Goal: Information Seeking & Learning: Understand process/instructions

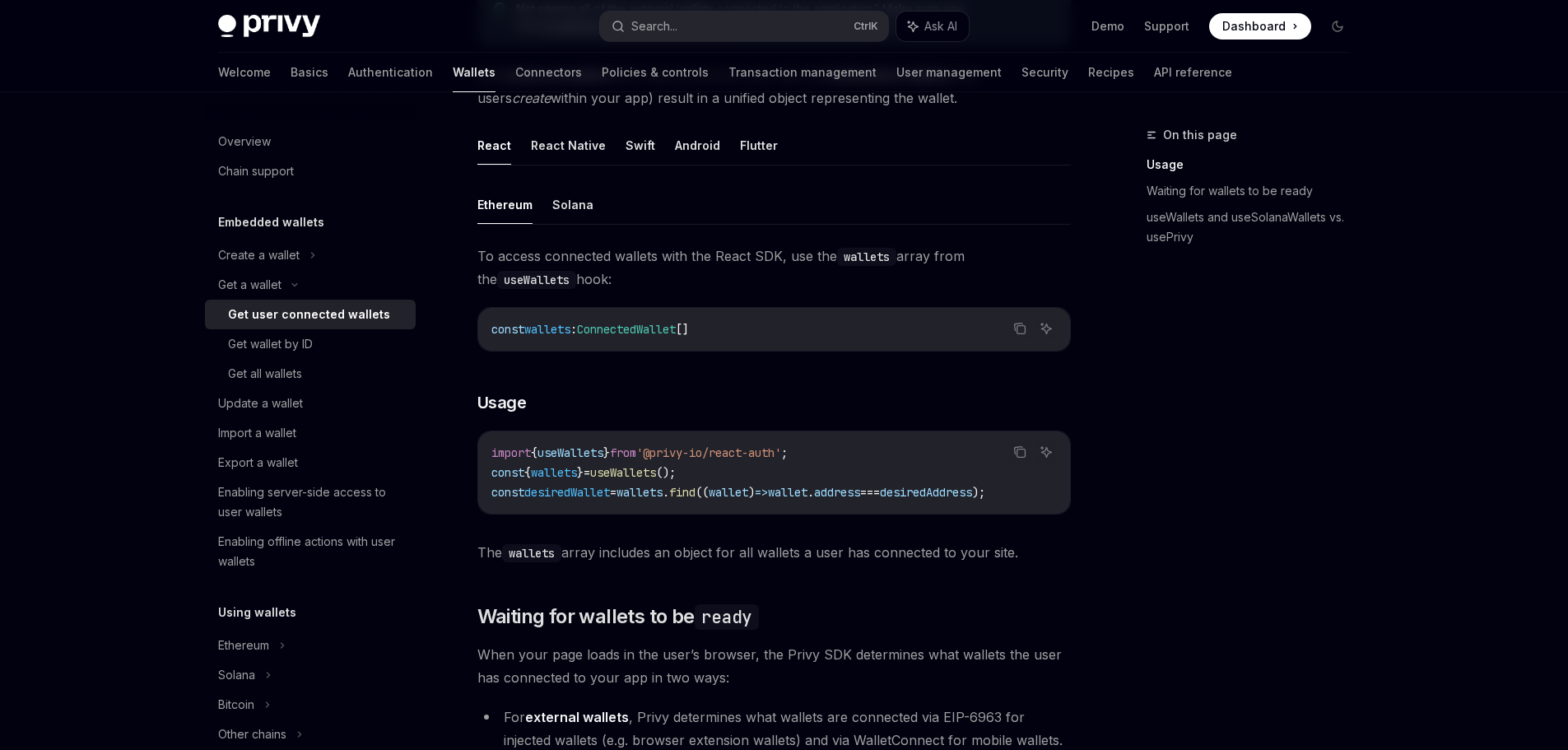
scroll to position [494, 0]
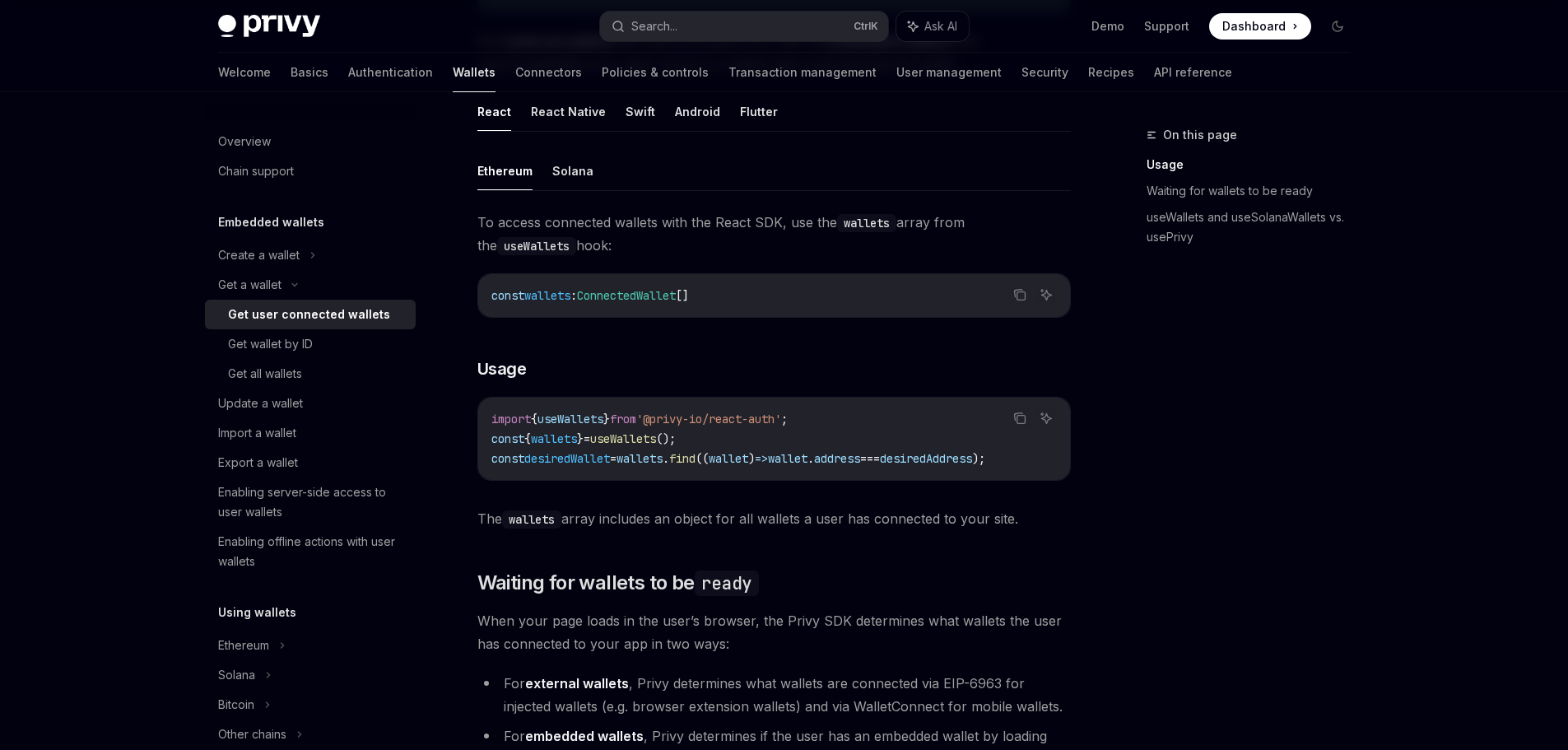
click at [768, 461] on span "=>" at bounding box center [761, 458] width 13 height 15
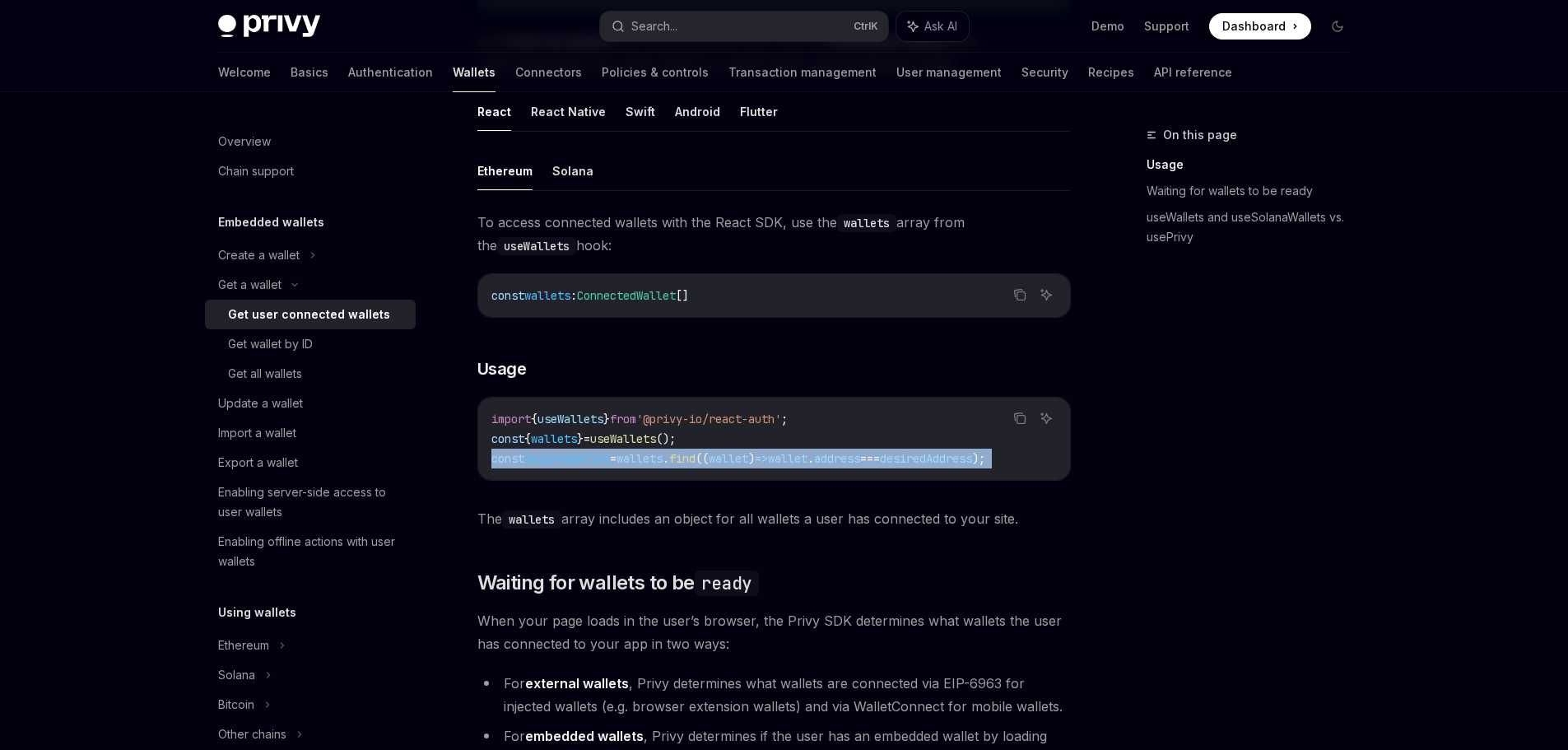
click at [768, 461] on span "=>" at bounding box center [761, 458] width 13 height 15
click at [860, 456] on span "address" at bounding box center [837, 458] width 46 height 15
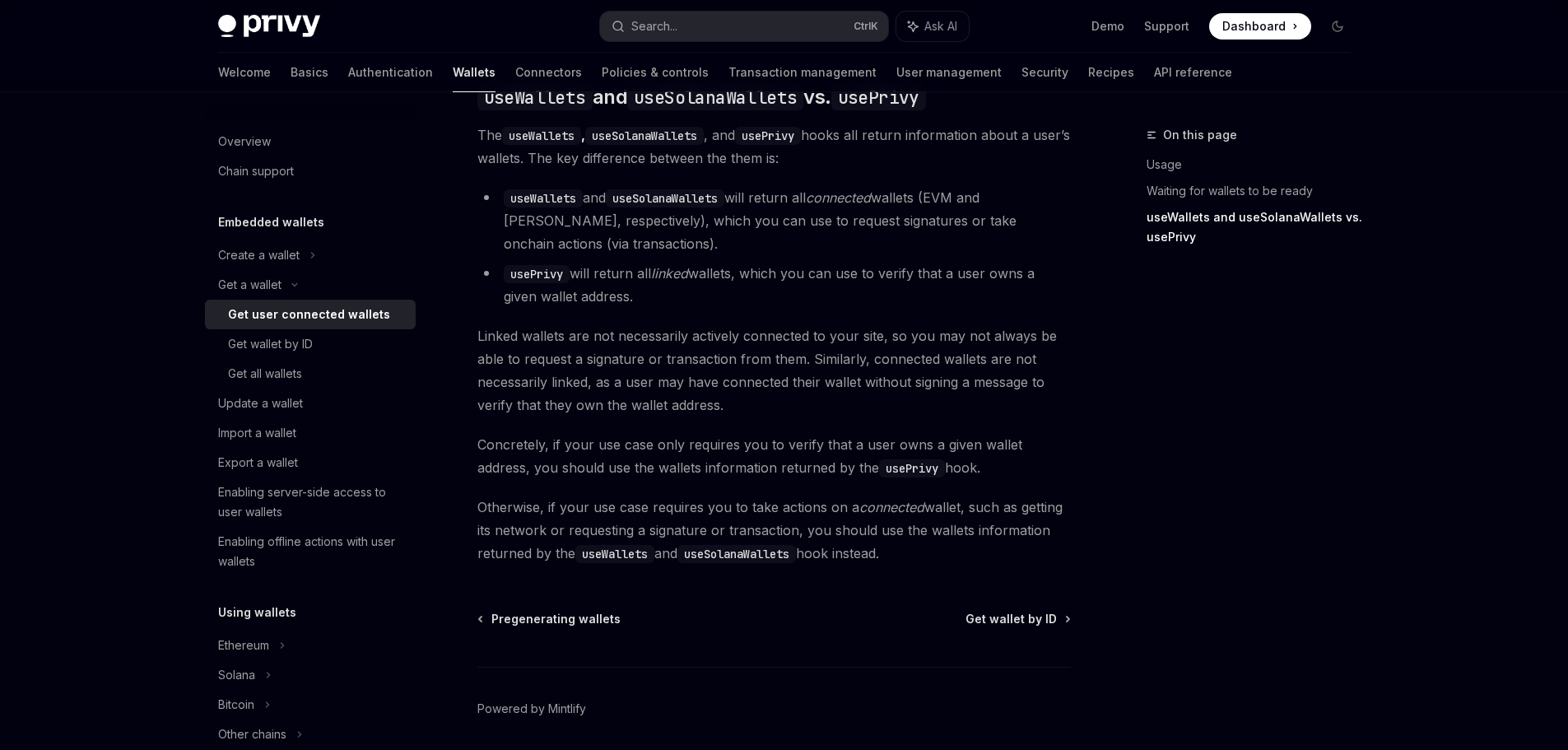
scroll to position [1475, 0]
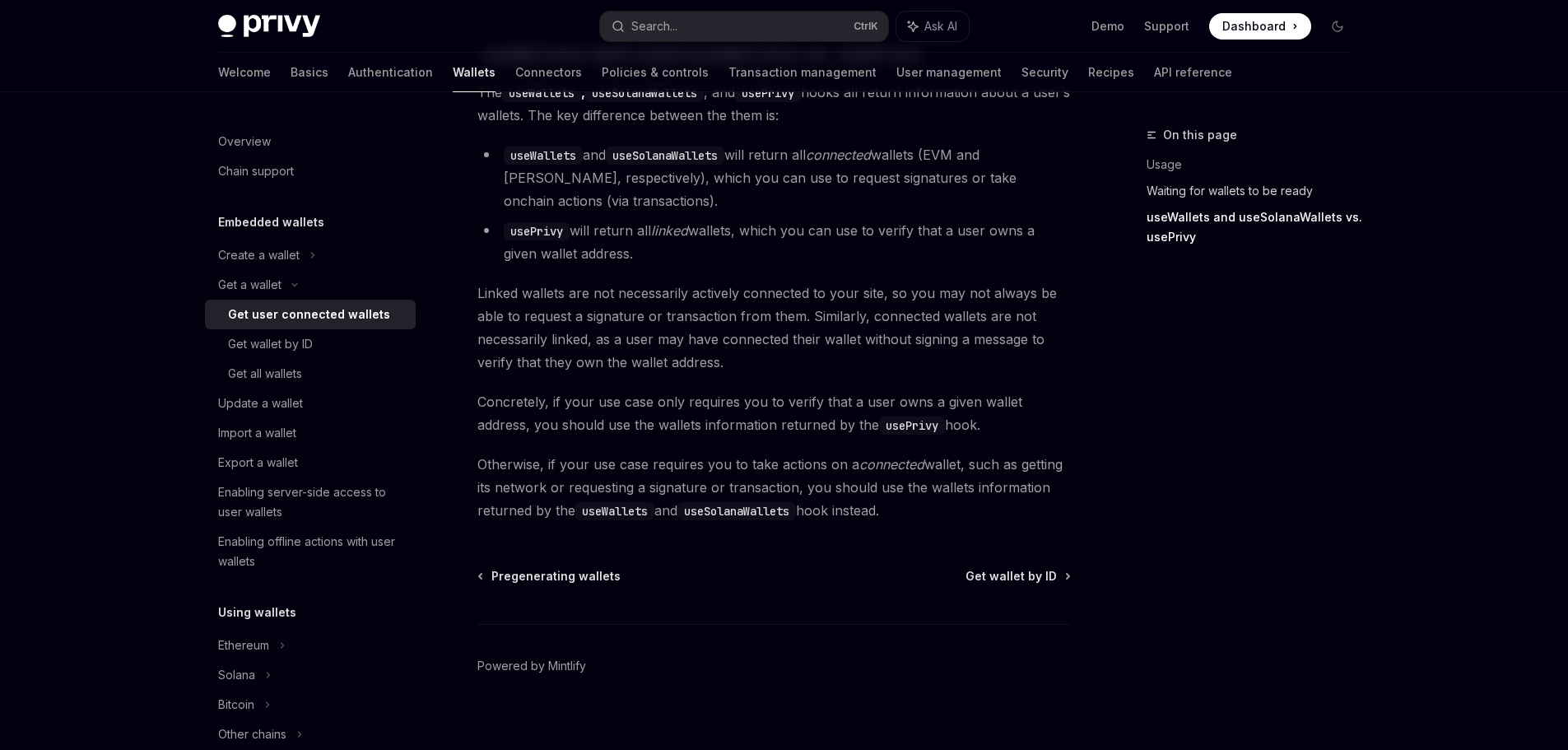
click at [1298, 189] on link "Waiting for wallets to be ready" at bounding box center [1255, 191] width 217 height 27
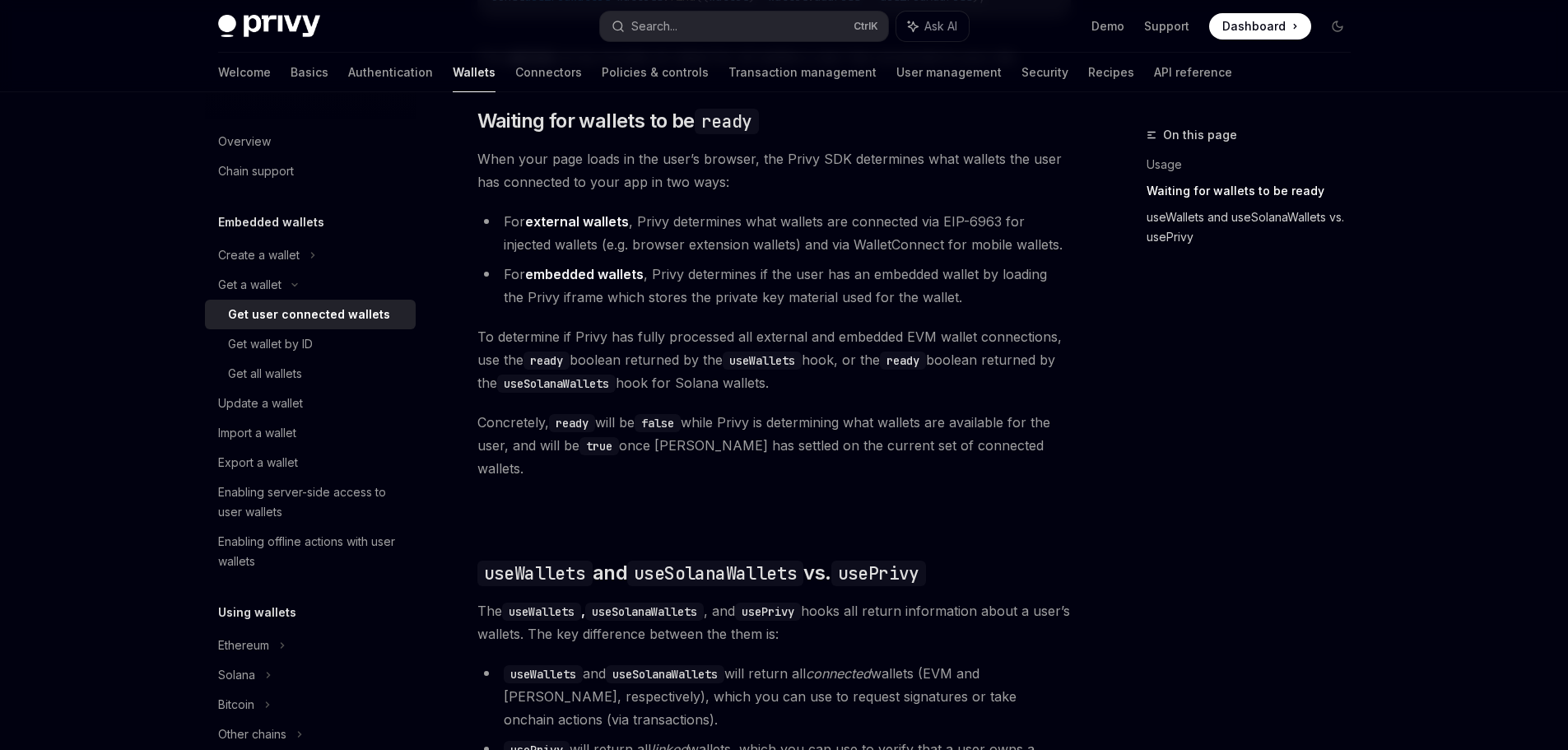
scroll to position [946, 0]
